Goal: Task Accomplishment & Management: Use online tool/utility

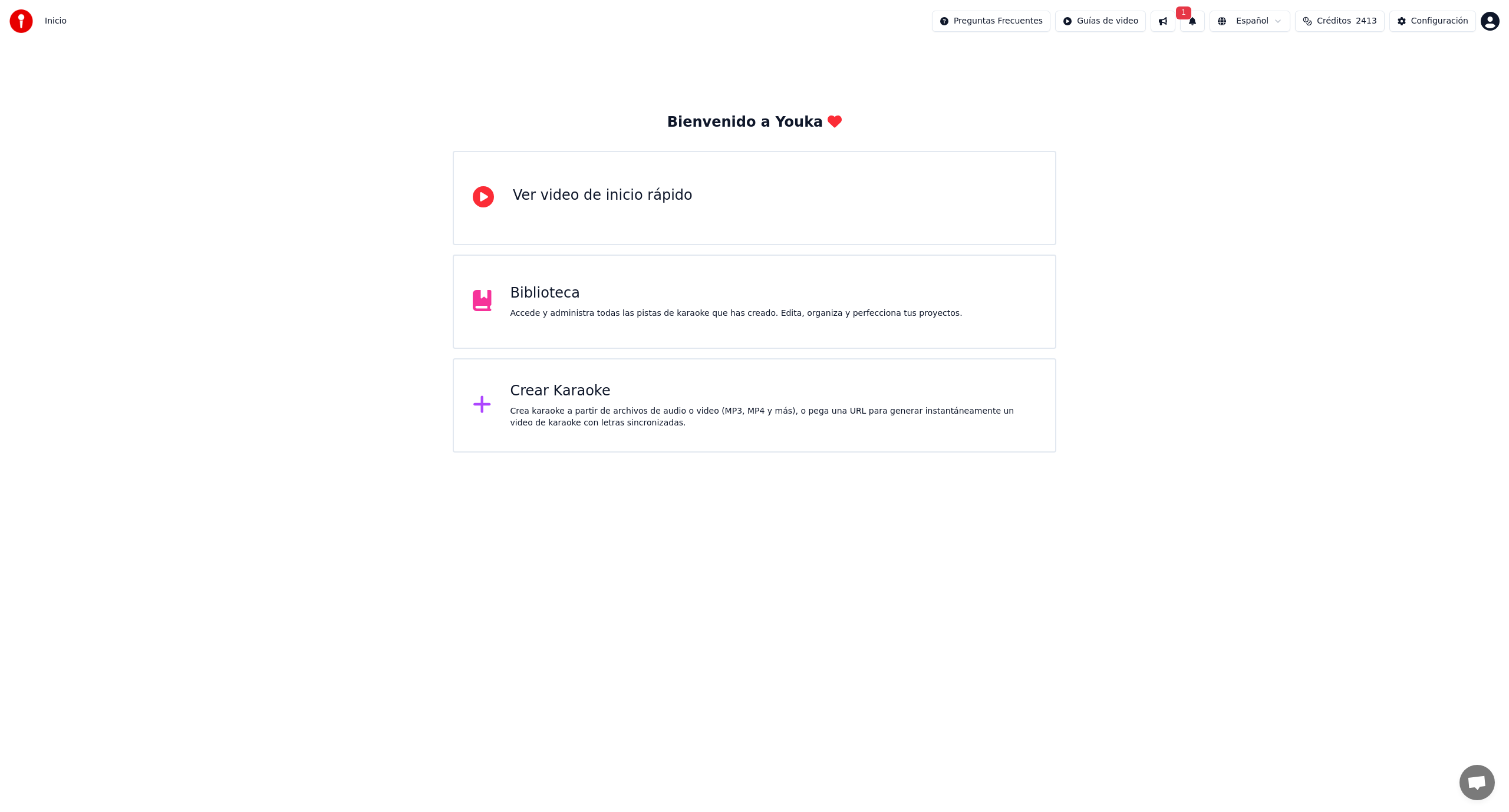
click at [630, 403] on div "Crear Karaoke Crea karaoke a partir de archivos de audio o video (MP3, MP4 y má…" at bounding box center [773, 406] width 527 height 47
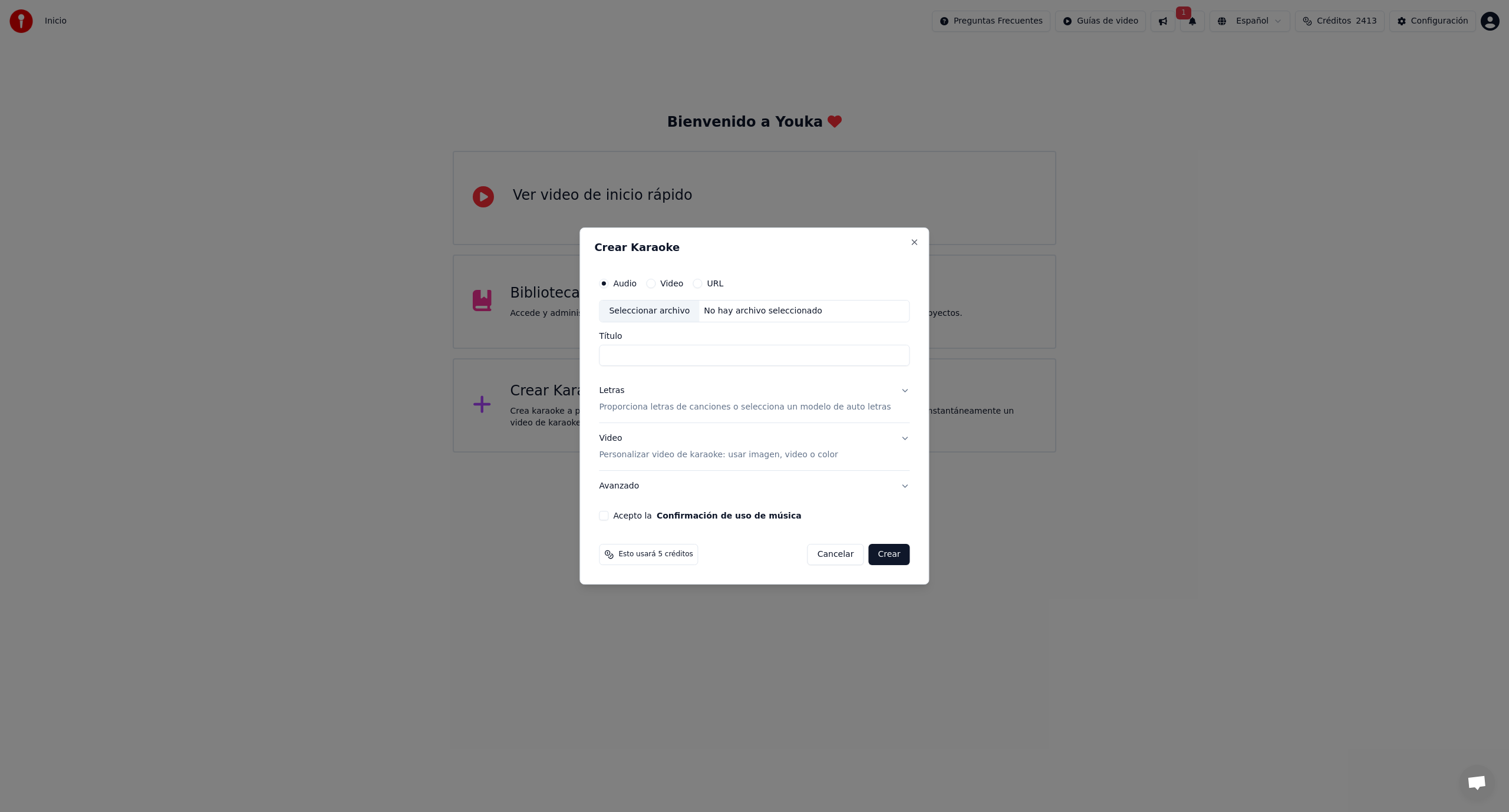
click at [672, 314] on div "Seleccionar archivo" at bounding box center [649, 311] width 100 height 21
type input "**********"
click at [677, 410] on p "Proporciona letras de canciones o selecciona un modelo de auto letras" at bounding box center [745, 407] width 292 height 12
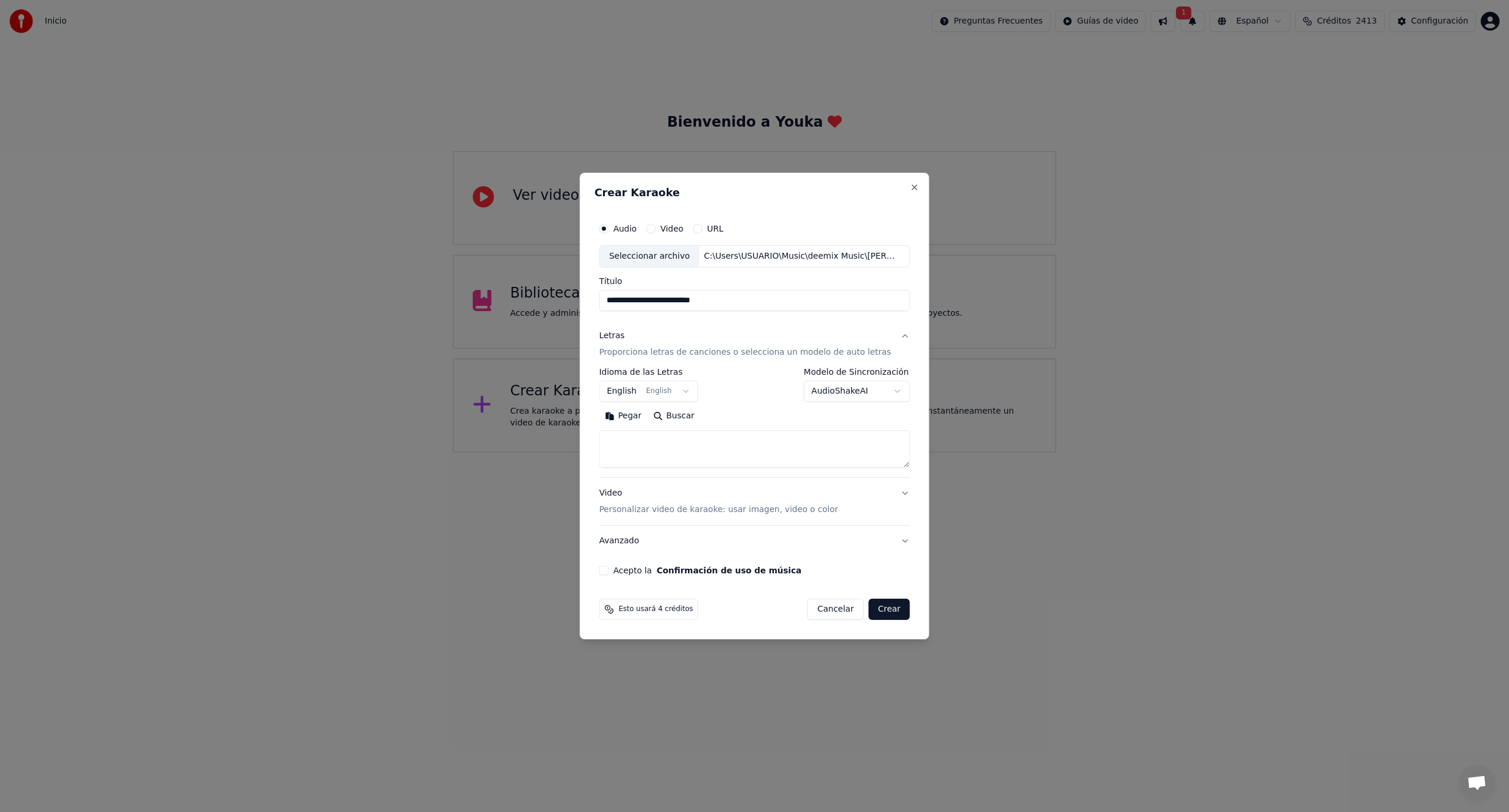
click at [688, 390] on button "English English" at bounding box center [648, 391] width 99 height 21
select select "**"
click at [644, 440] on textarea at bounding box center [754, 449] width 311 height 38
click at [629, 416] on button "Pegar" at bounding box center [623, 415] width 49 height 19
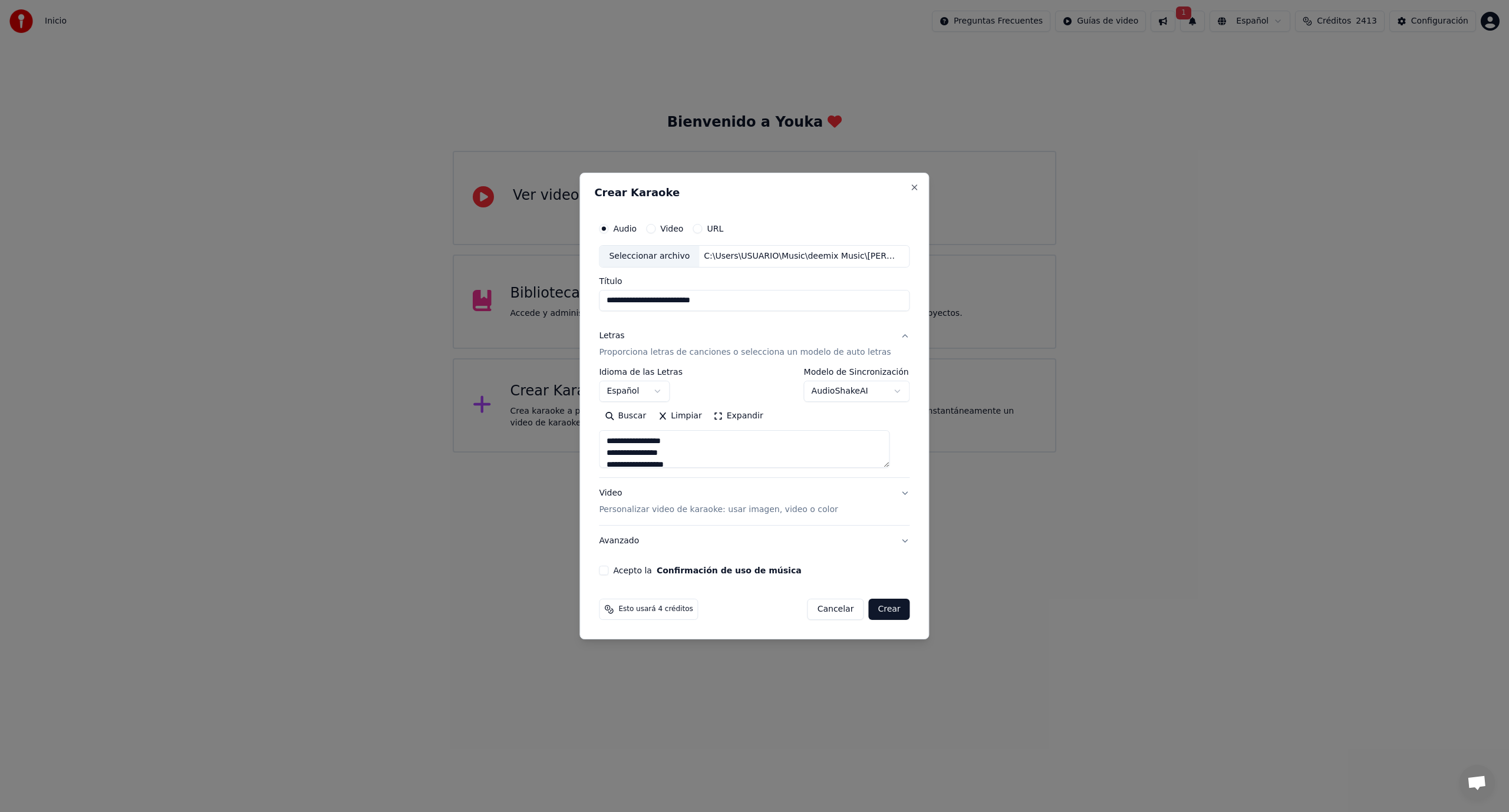
click at [609, 567] on button "Acepto la Confirmación de uso de música" at bounding box center [603, 570] width 9 height 9
click at [890, 392] on button "AudioShakeAI" at bounding box center [857, 391] width 106 height 21
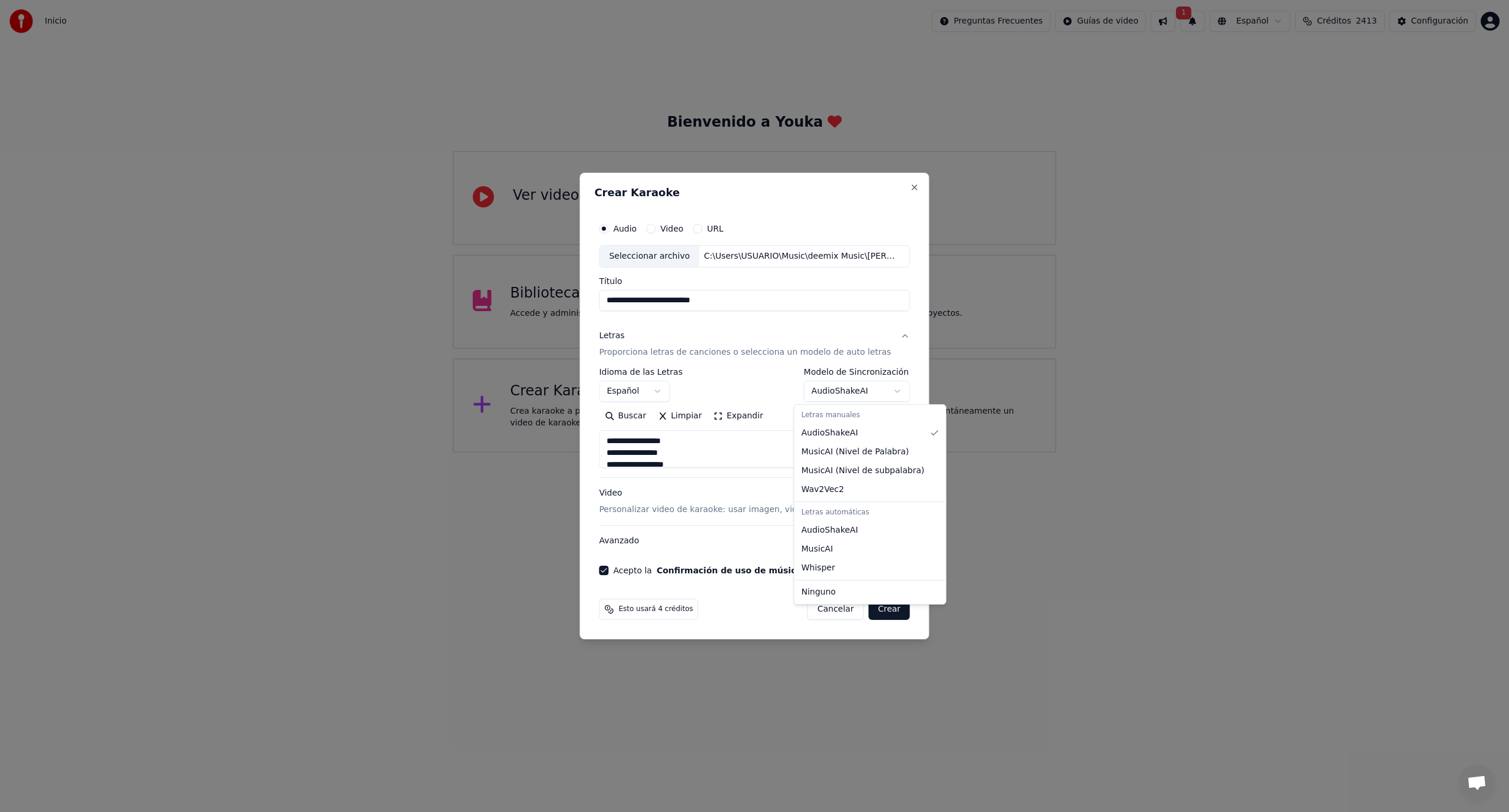
click at [890, 392] on body "**********" at bounding box center [754, 226] width 1509 height 453
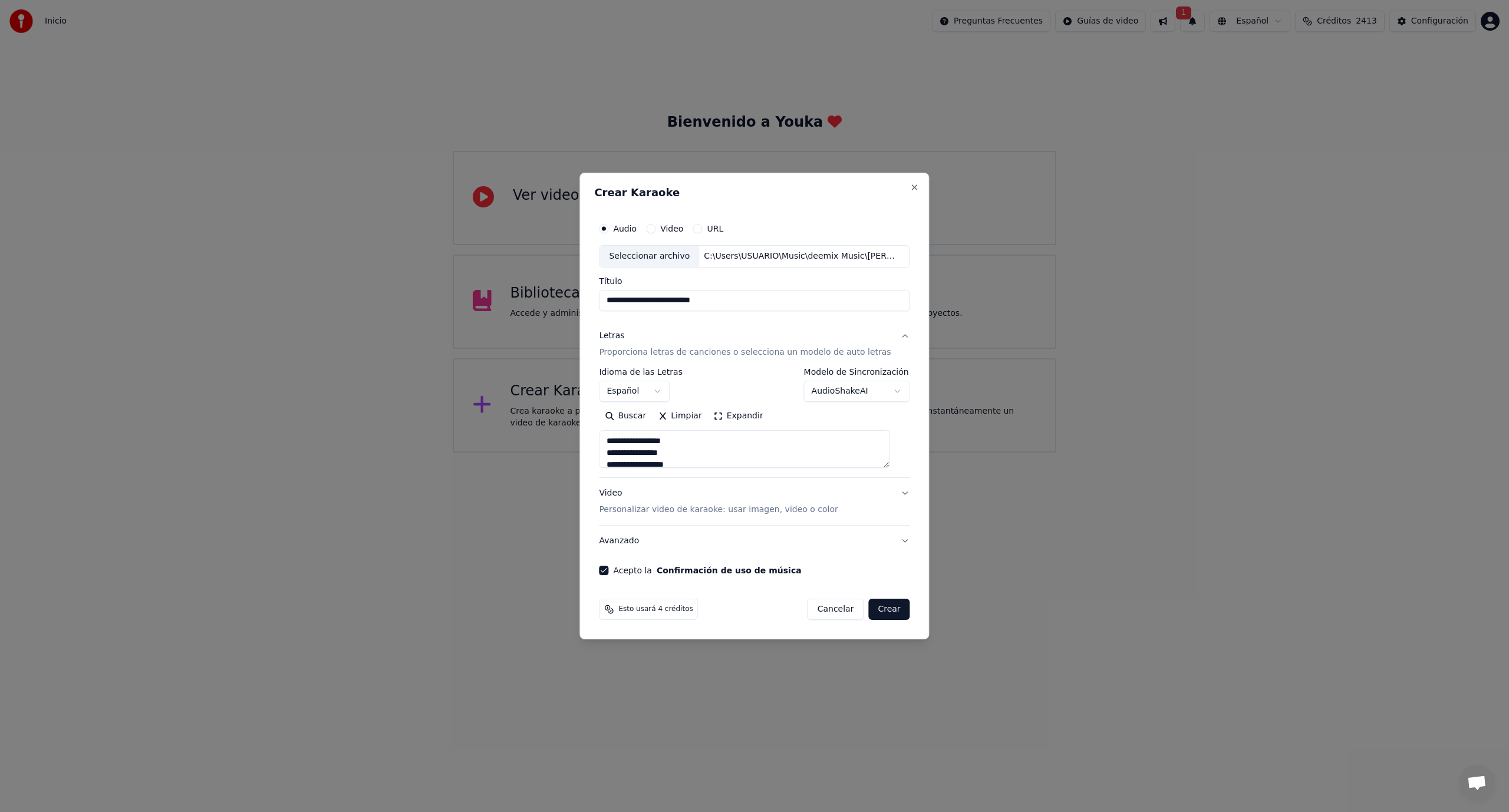
click at [879, 611] on button "Crear" at bounding box center [889, 609] width 41 height 21
type textarea "**********"
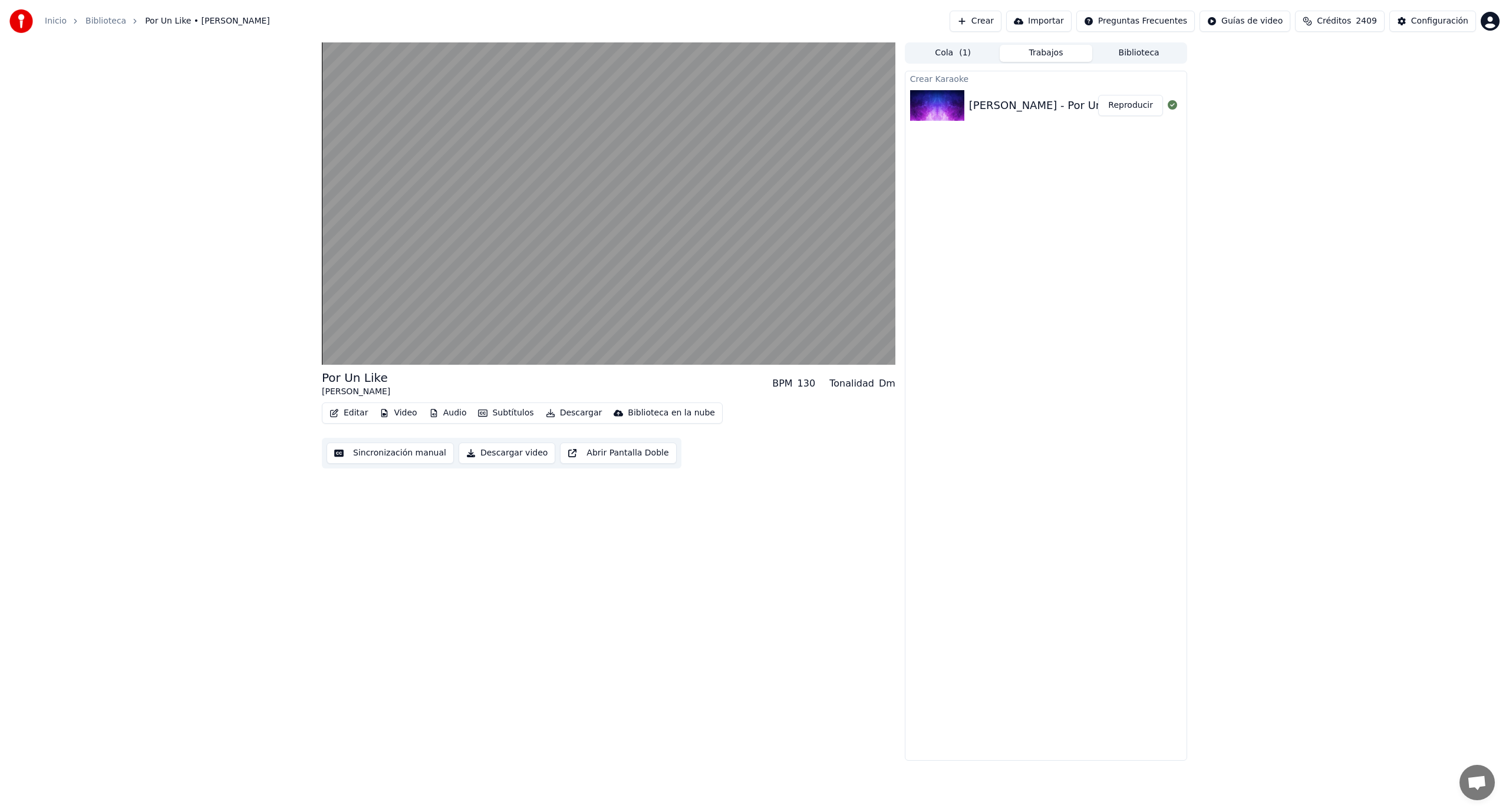
click at [454, 412] on button "Audio" at bounding box center [448, 413] width 47 height 17
click at [853, 539] on div "Por Un Like [PERSON_NAME] BPM 130 Tonalidad Dm Editar Video Audio Subtítulos De…" at bounding box center [609, 402] width 574 height 719
click at [440, 414] on button "Audio" at bounding box center [448, 413] width 47 height 17
click at [583, 561] on div "Subtítulos [.ass]" at bounding box center [590, 562] width 67 height 12
click at [989, 104] on div "Por Un Like" at bounding box center [1003, 100] width 68 height 17
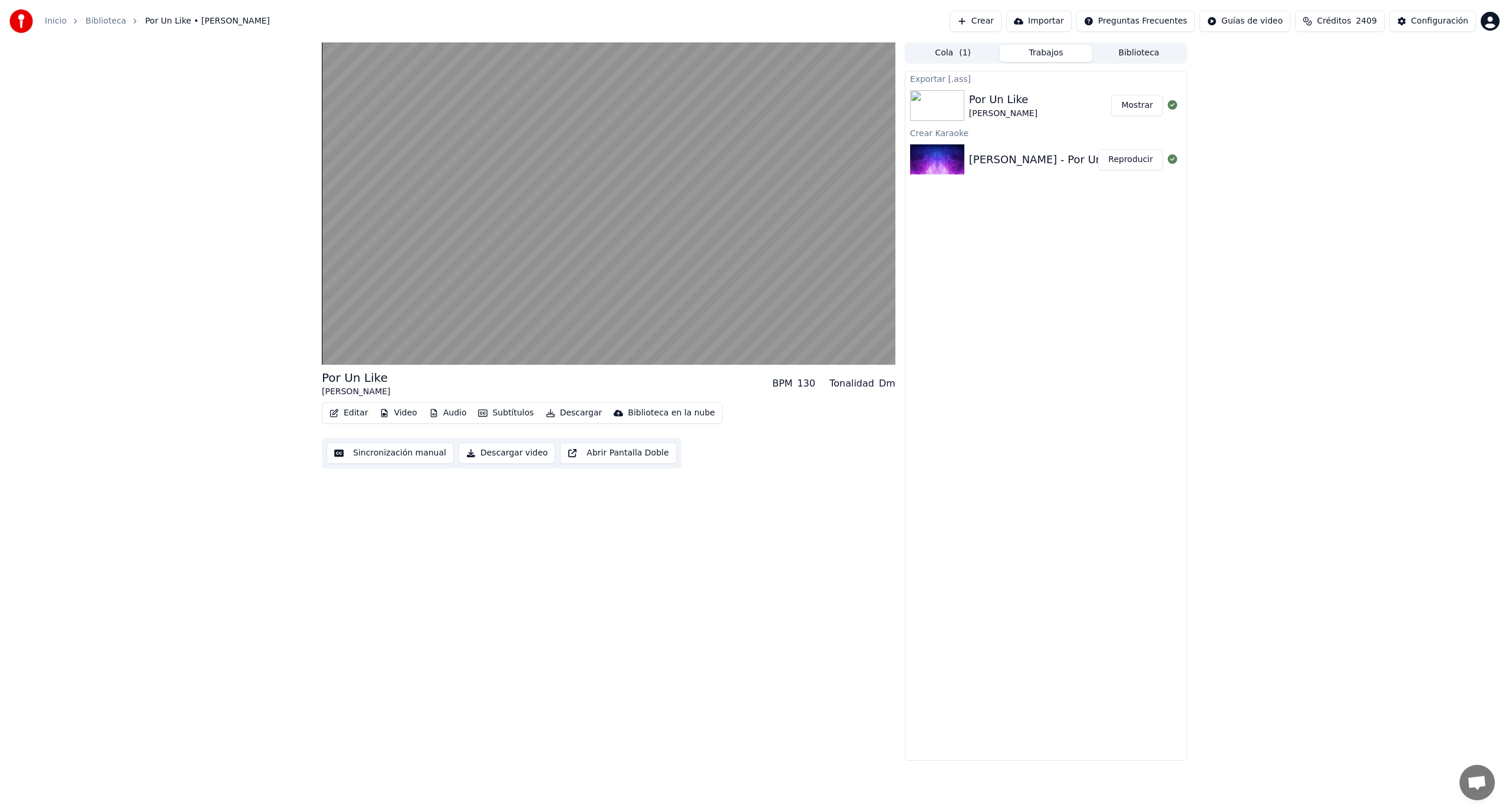
click at [1125, 109] on button "Mostrar" at bounding box center [1137, 106] width 52 height 21
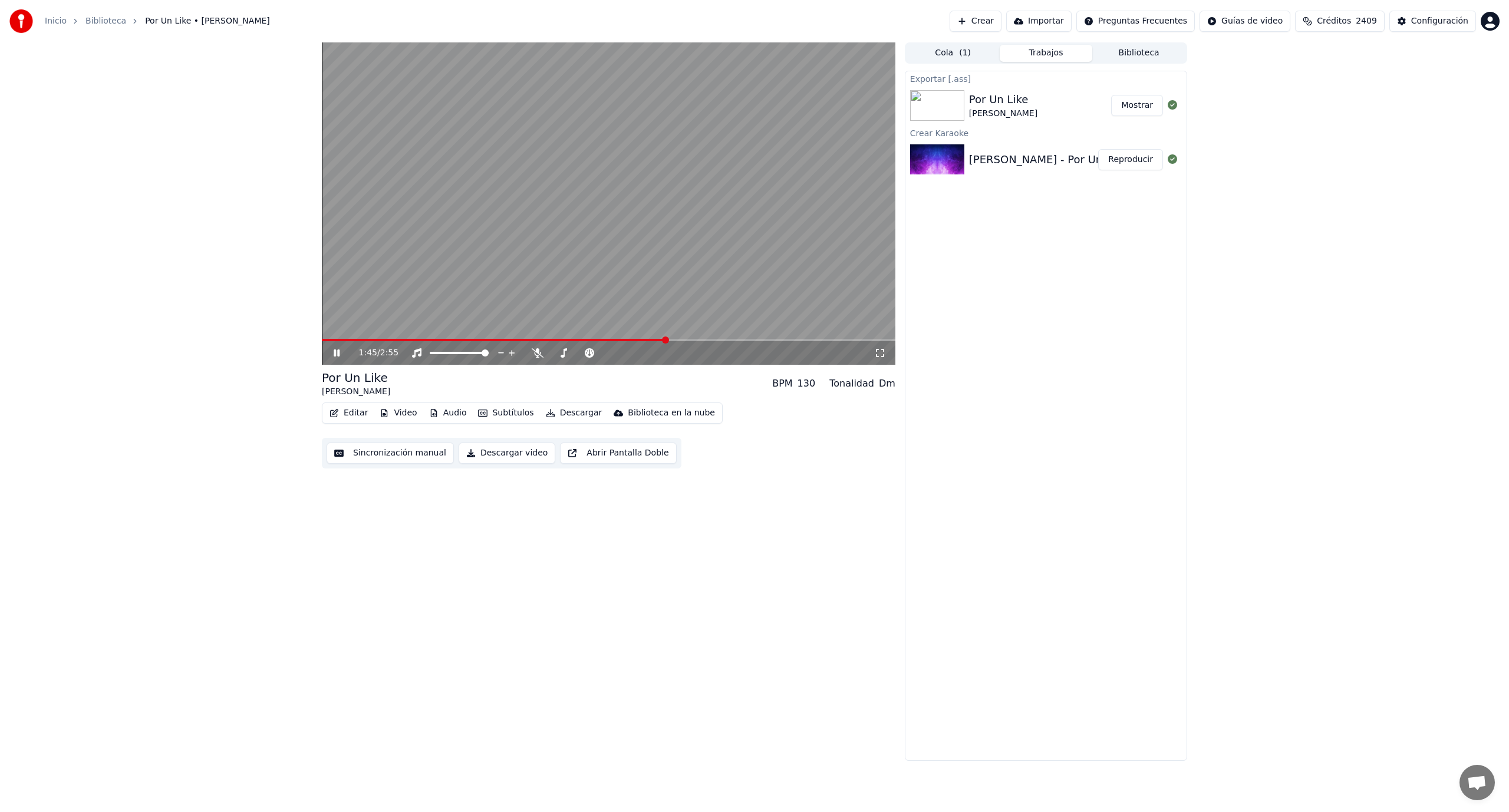
click at [339, 353] on icon at bounding box center [337, 352] width 6 height 7
click at [570, 413] on button "Descargar" at bounding box center [574, 413] width 66 height 17
click at [601, 559] on div "Subtítulos [.ass]" at bounding box center [590, 562] width 67 height 12
click at [1142, 111] on button "Mostrar" at bounding box center [1137, 106] width 52 height 21
click at [1426, 106] on div "1:45 / 2:55 Por Un Like [PERSON_NAME] BPM 130 Tonalidad Dm Editar Video Audio S…" at bounding box center [754, 402] width 1509 height 719
